Goal: Find specific page/section: Find specific page/section

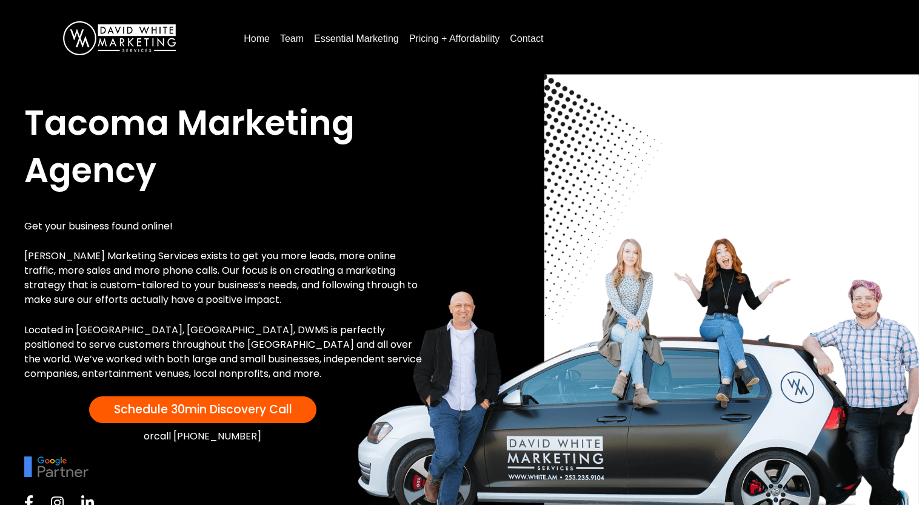
click at [292, 42] on link "Team" at bounding box center [291, 38] width 33 height 19
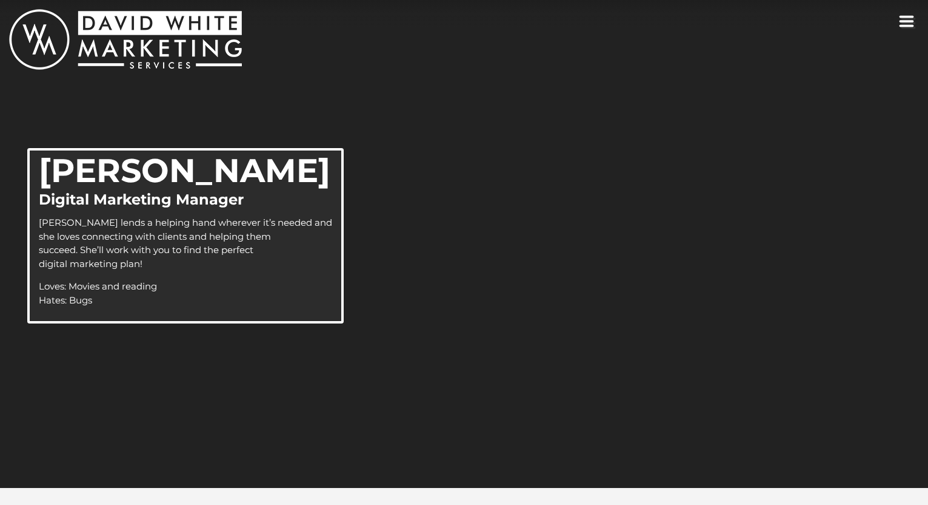
scroll to position [1009, 0]
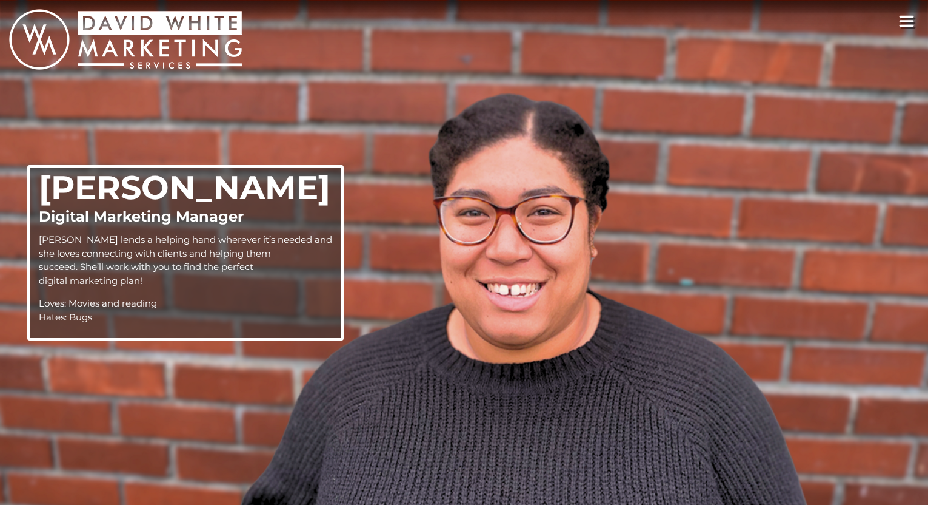
click at [912, 19] on icon "toggle navigation" at bounding box center [907, 21] width 16 height 12
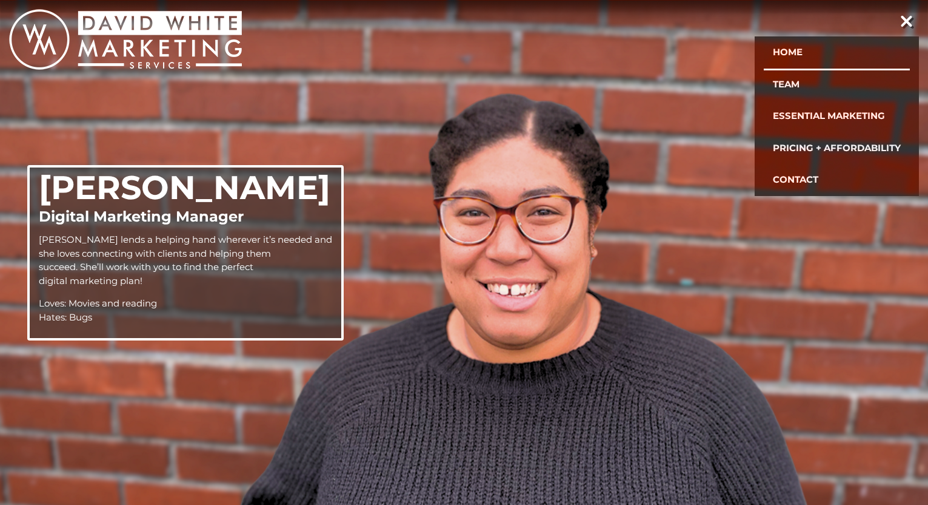
click at [804, 50] on link "Home" at bounding box center [837, 52] width 146 height 32
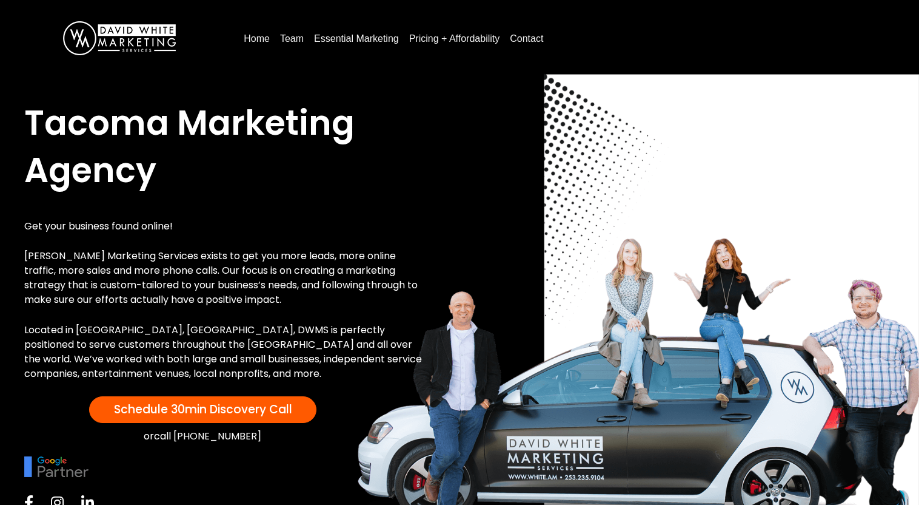
click at [540, 38] on link "Contact" at bounding box center [526, 38] width 43 height 19
